Goal: Find specific page/section: Find specific page/section

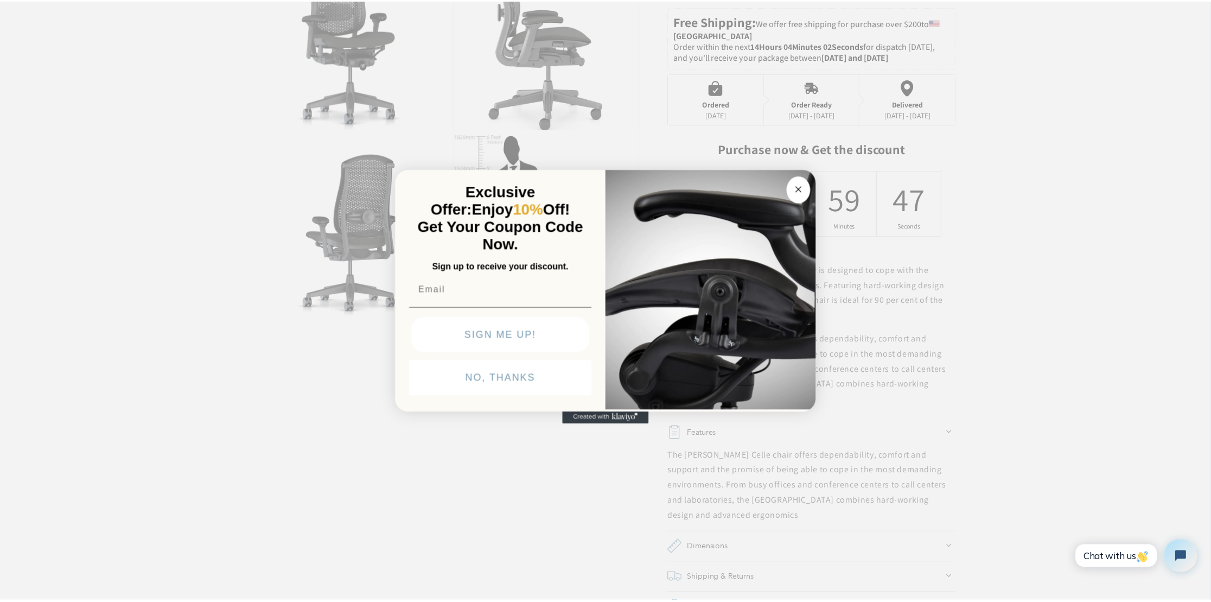
scroll to position [434, 0]
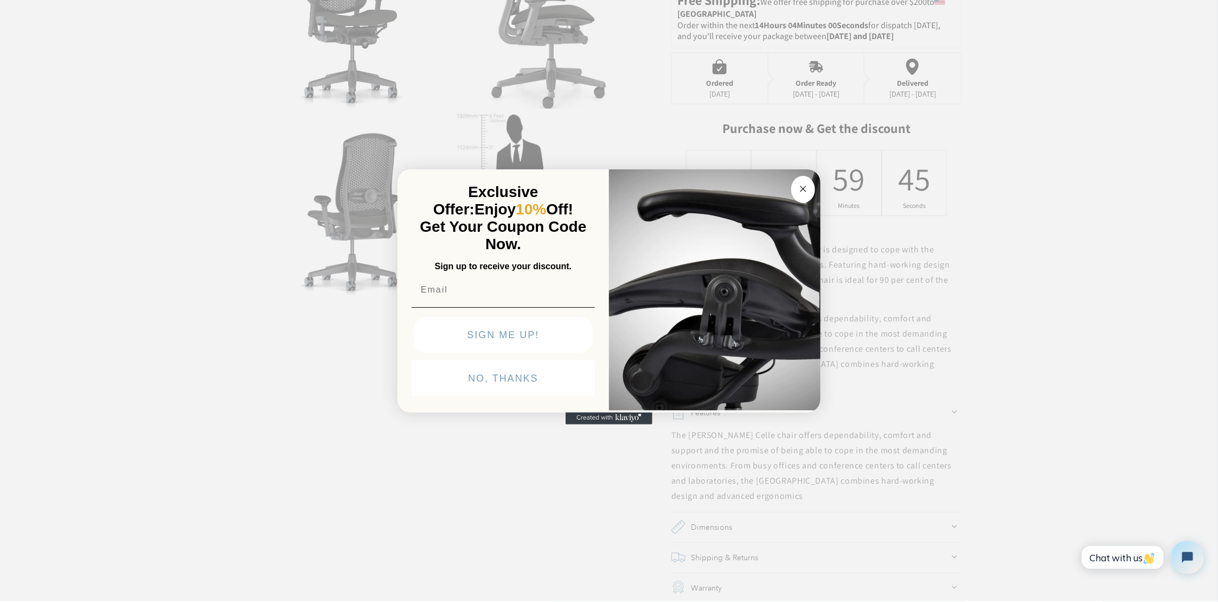
click at [805, 187] on circle "Close dialog" at bounding box center [803, 188] width 12 height 12
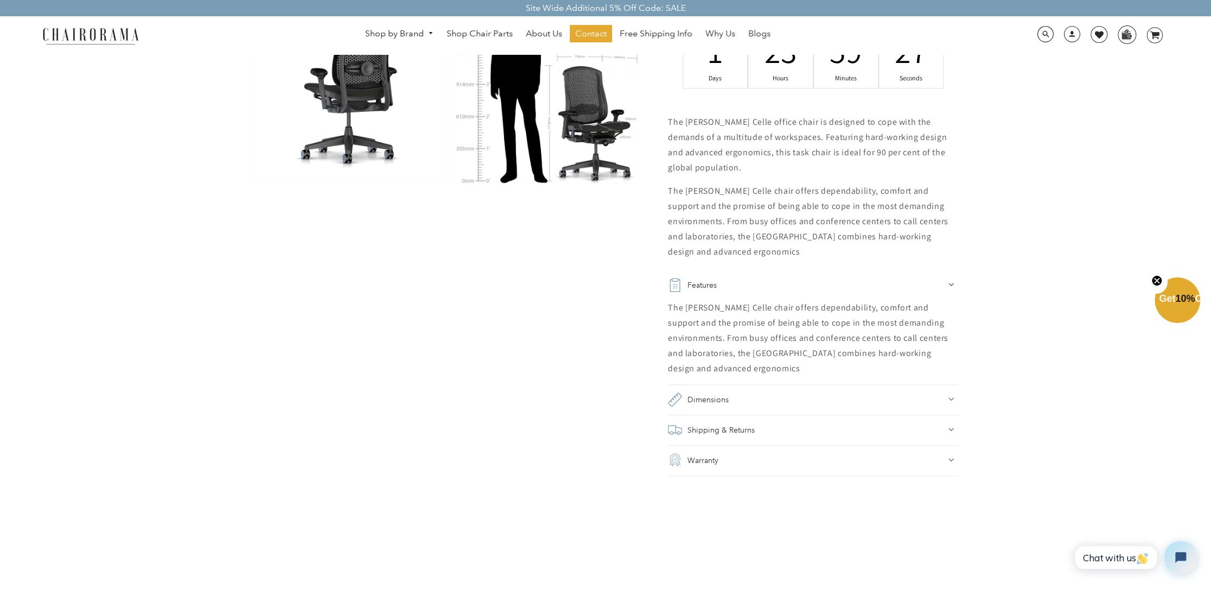
scroll to position [542, 0]
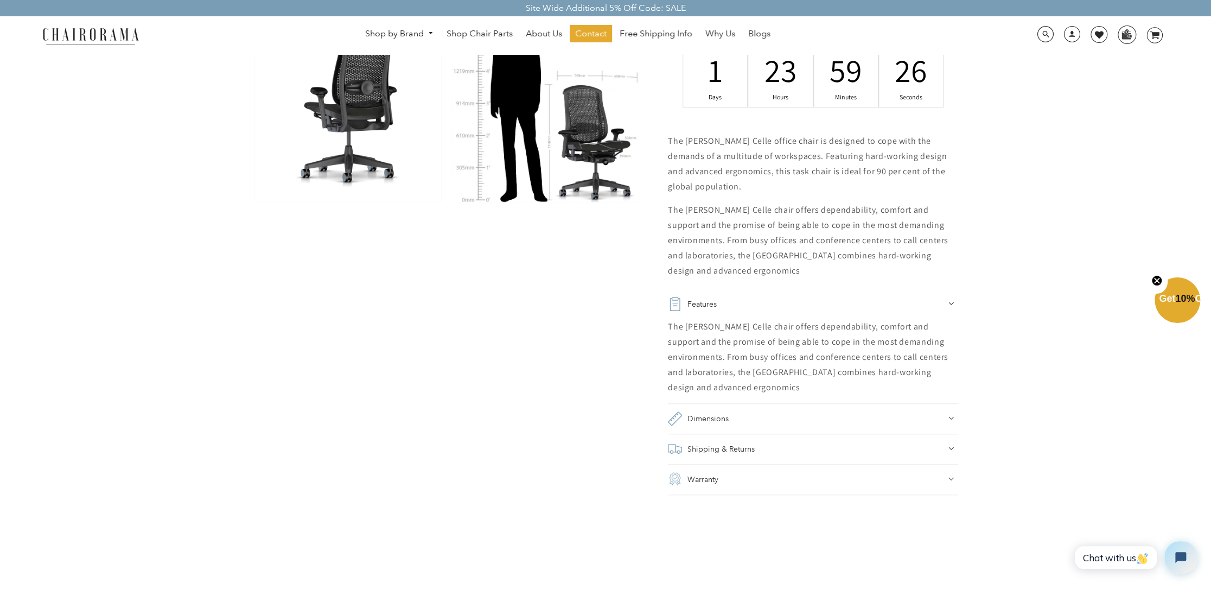
click at [713, 455] on h2 "Shipping & Returns" at bounding box center [720, 448] width 67 height 15
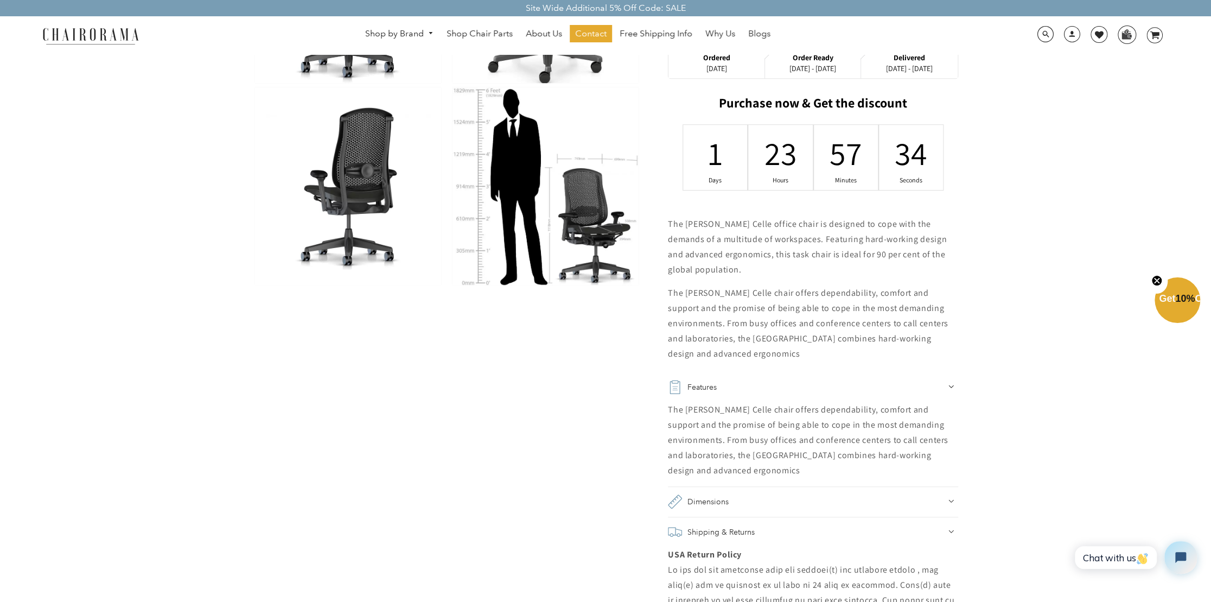
scroll to position [597, 0]
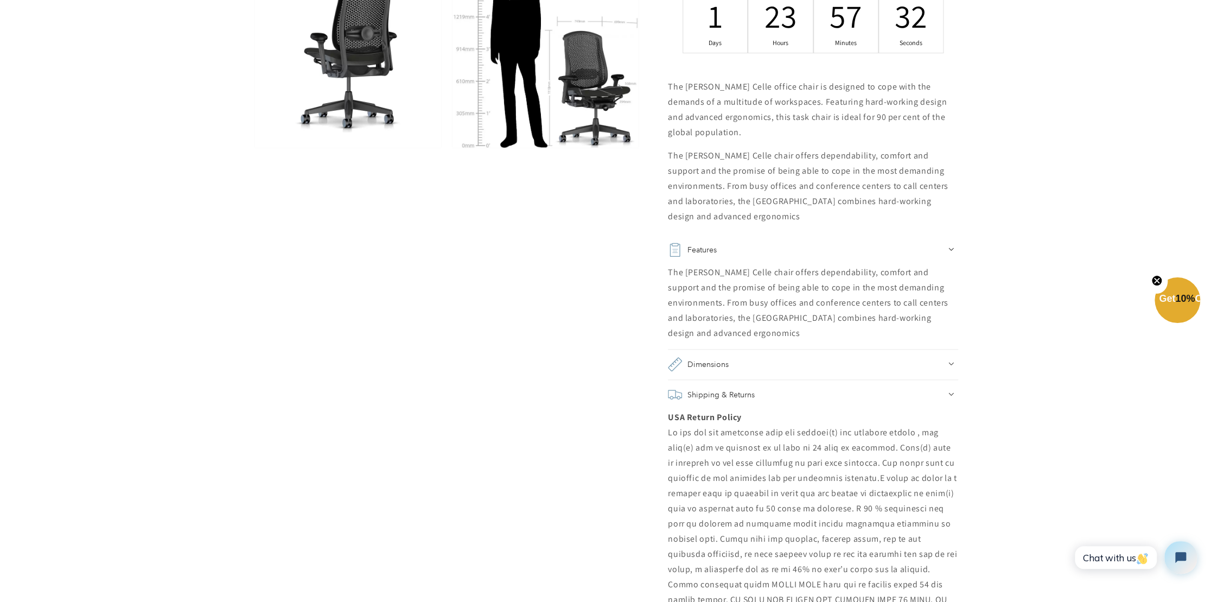
click at [942, 355] on summary "Dimensions" at bounding box center [813, 364] width 290 height 30
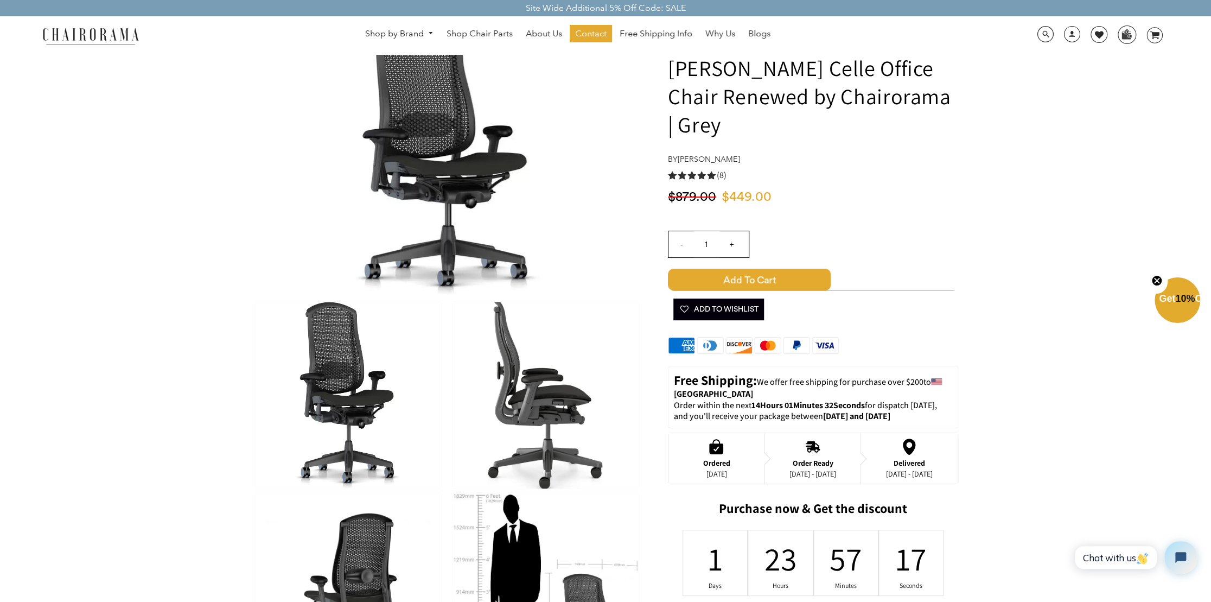
scroll to position [0, 0]
